Goal: Navigation & Orientation: Find specific page/section

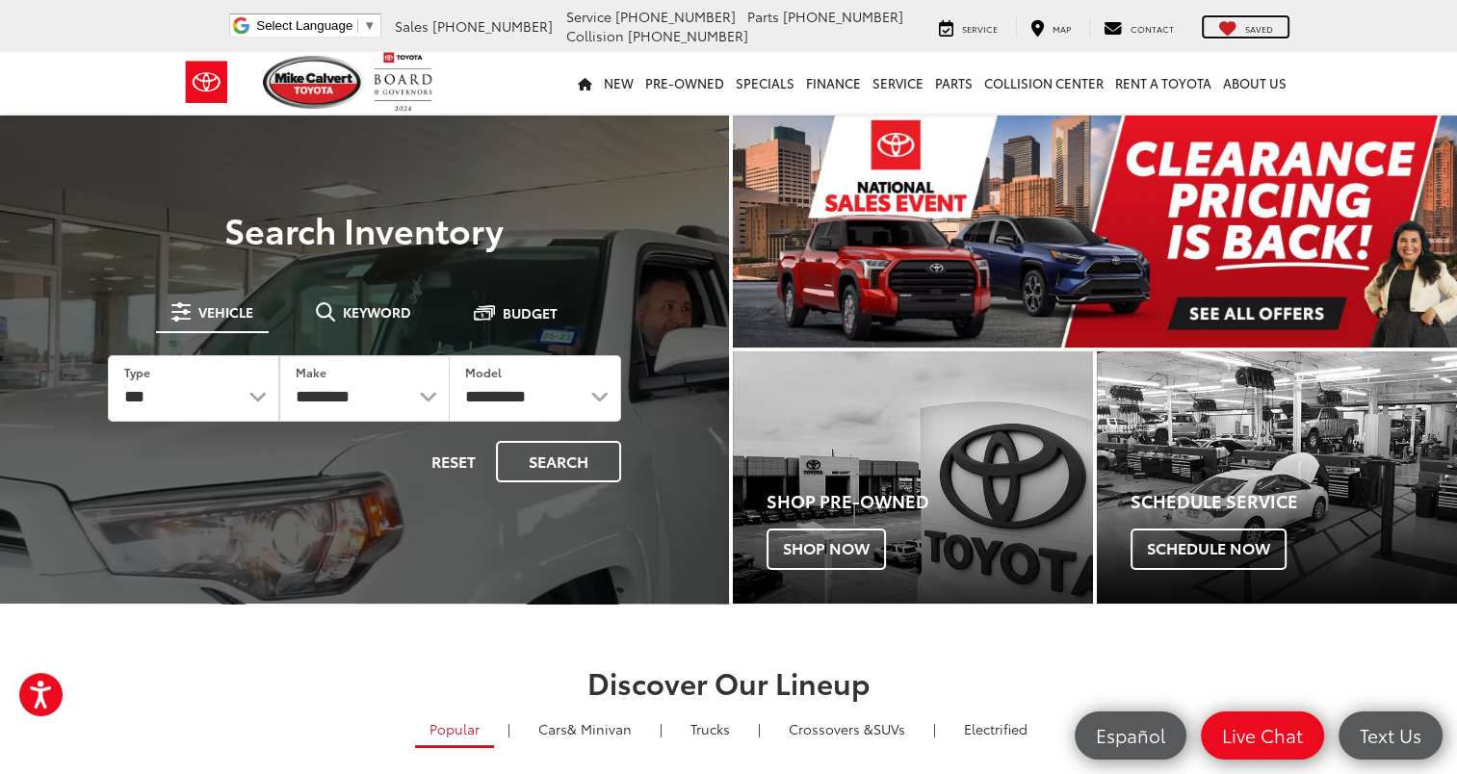
drag, startPoint x: 1249, startPoint y: 30, endPoint x: 1257, endPoint y: 36, distance: 10.4
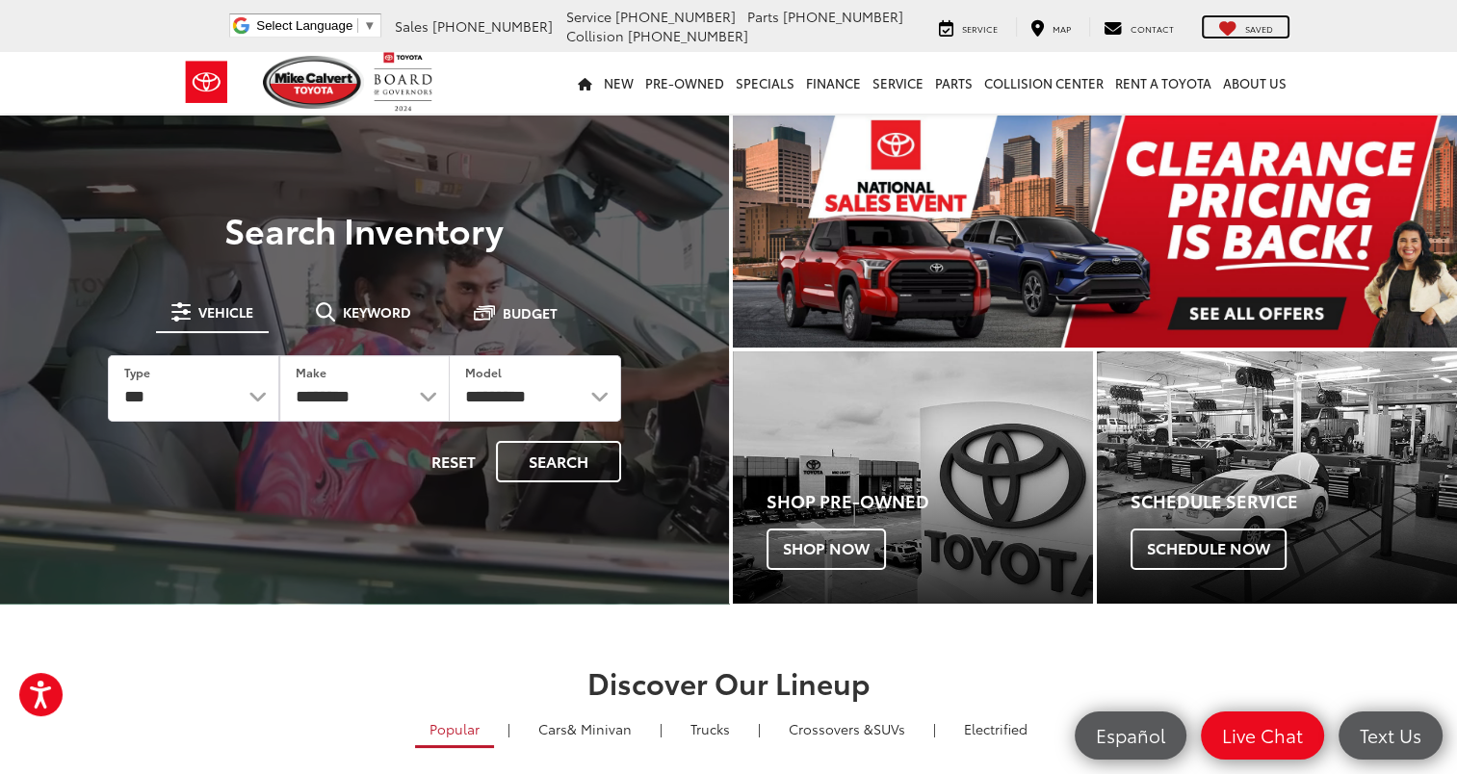
click at [1249, 30] on span "Saved" at bounding box center [1259, 28] width 28 height 13
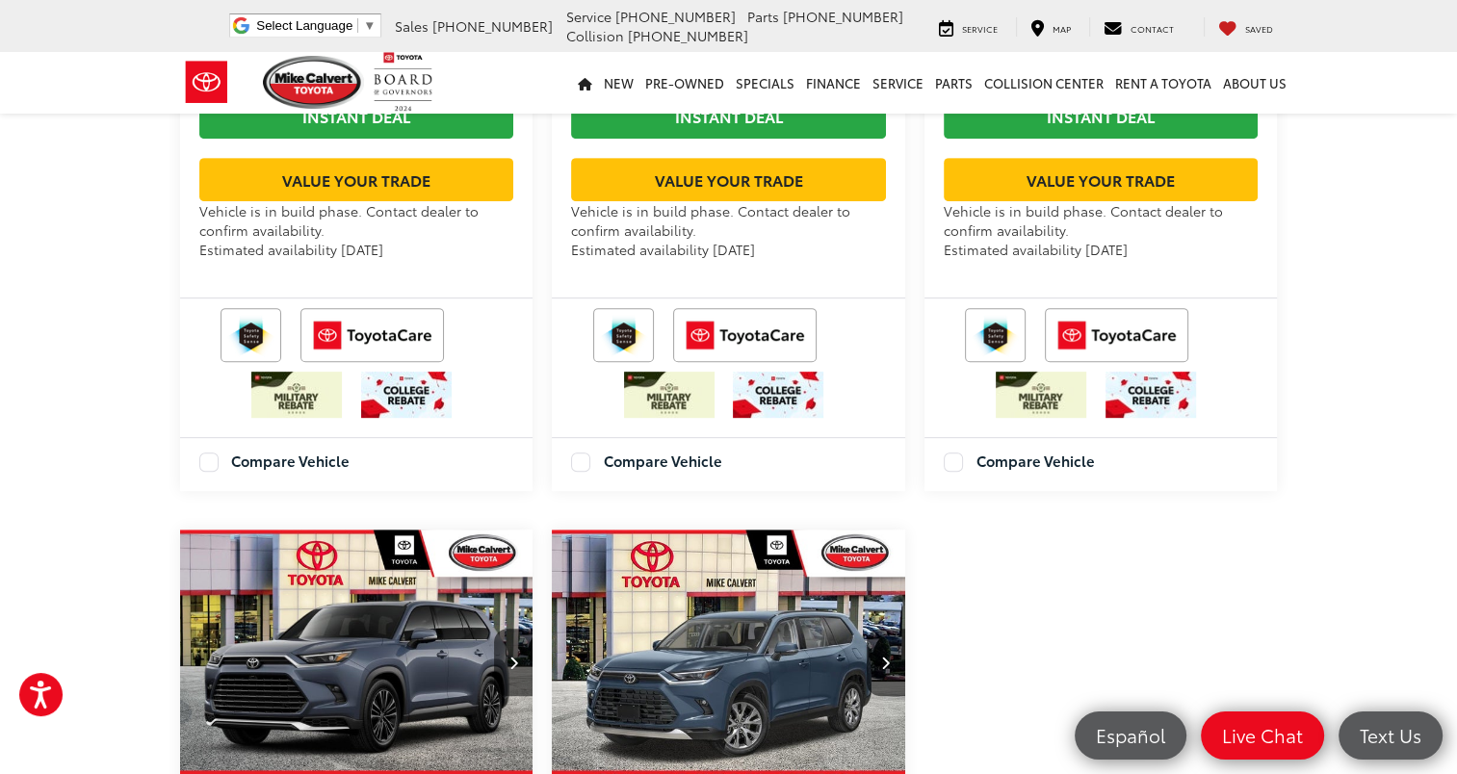
scroll to position [96, 0]
